Goal: Check status: Check status

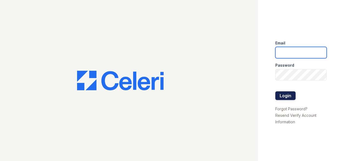
type input "[EMAIL_ADDRESS][DOMAIN_NAME]"
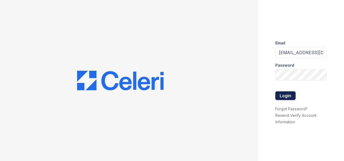
click at [279, 94] on button "Login" at bounding box center [285, 95] width 20 height 9
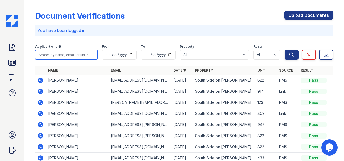
click at [64, 54] on input "search" at bounding box center [66, 55] width 62 height 10
type input "221"
click at [285, 50] on button "Search" at bounding box center [292, 55] width 14 height 10
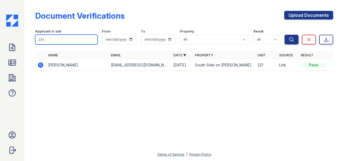
click at [62, 42] on input "221" at bounding box center [66, 40] width 62 height 10
type input "2"
type input "914"
click at [285, 35] on button "Search" at bounding box center [292, 40] width 14 height 10
click at [41, 64] on icon at bounding box center [40, 64] width 5 height 5
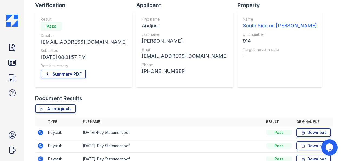
scroll to position [35, 0]
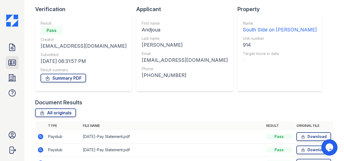
click at [11, 59] on icon at bounding box center [12, 62] width 9 height 9
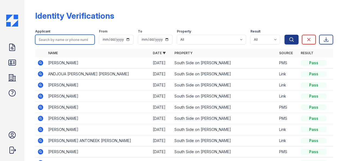
click at [56, 41] on input "search" at bounding box center [65, 40] width 60 height 10
type input "2"
type input "914"
click at [285, 35] on button "Search" at bounding box center [292, 40] width 14 height 10
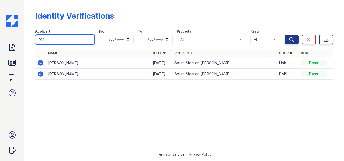
click at [58, 41] on input "914" at bounding box center [65, 40] width 60 height 10
type input "9"
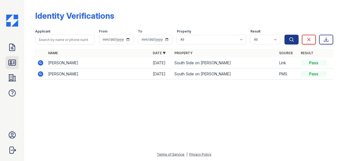
click at [12, 62] on icon at bounding box center [12, 62] width 9 height 9
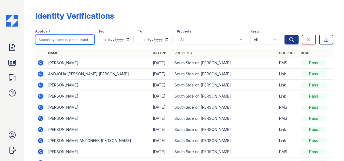
drag, startPoint x: 39, startPoint y: 62, endPoint x: 55, endPoint y: 42, distance: 25.7
click at [55, 42] on input "search" at bounding box center [65, 40] width 60 height 10
type input "t"
type input "hall"
click at [285, 35] on button "Search" at bounding box center [292, 40] width 14 height 10
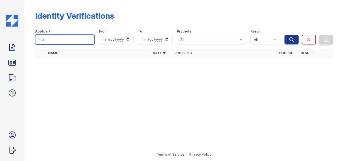
click at [55, 42] on input "hall" at bounding box center [65, 40] width 60 height 10
click at [90, 39] on input "hall" at bounding box center [65, 40] width 60 height 10
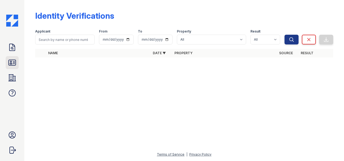
click at [10, 64] on icon at bounding box center [12, 62] width 9 height 9
